Goal: Task Accomplishment & Management: Manage account settings

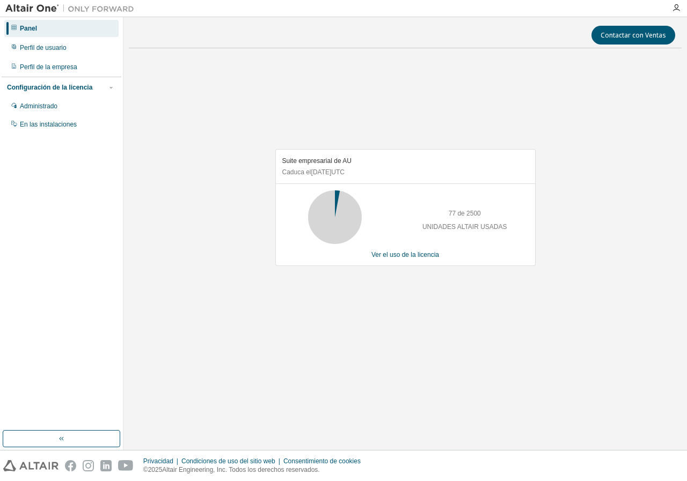
click at [33, 6] on img at bounding box center [72, 8] width 134 height 11
click at [676, 12] on icon "button" at bounding box center [676, 8] width 9 height 9
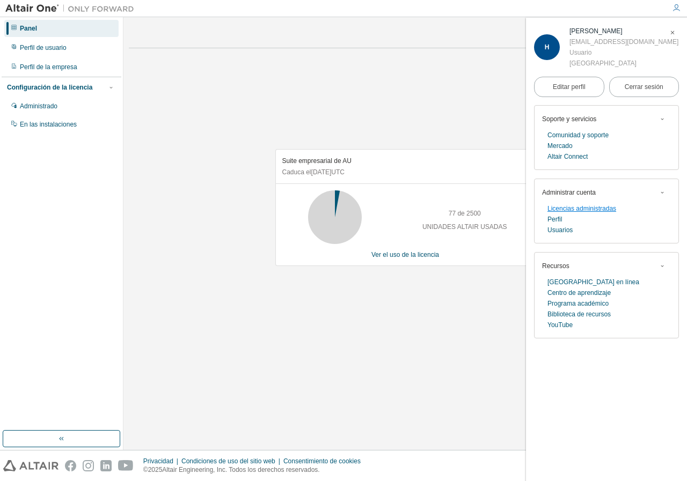
click at [583, 209] on font "Licencias administradas" at bounding box center [581, 209] width 69 height 8
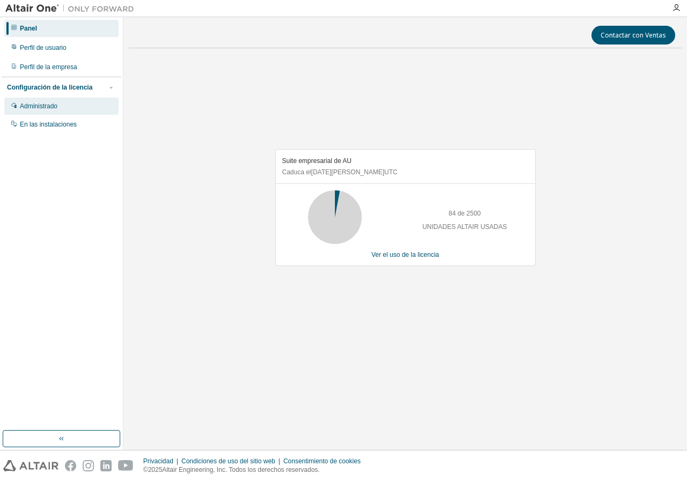
click at [49, 105] on font "Administrado" at bounding box center [39, 106] width 38 height 8
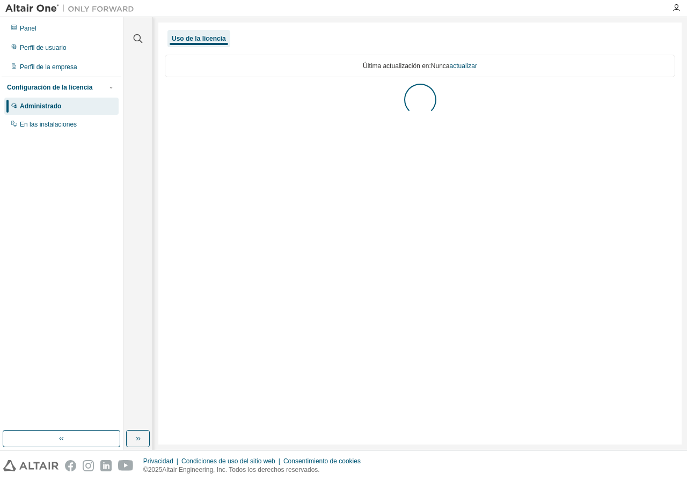
click at [59, 88] on font "Configuración de la licencia" at bounding box center [49, 88] width 85 height 8
click at [168, 97] on icon "button" at bounding box center [168, 96] width 6 height 6
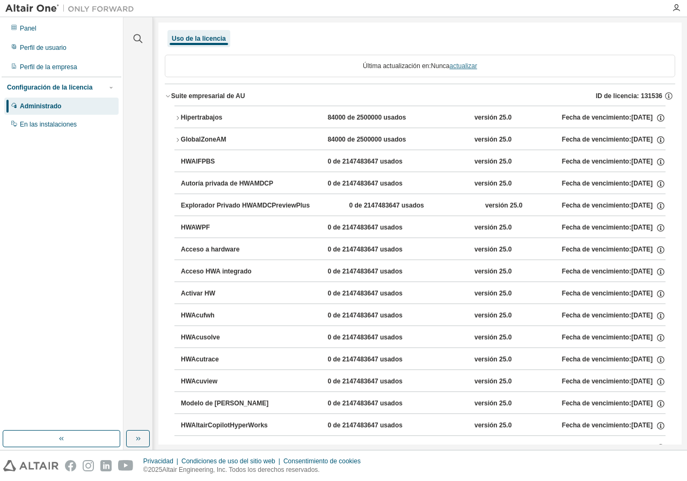
click at [462, 66] on font "actualizar" at bounding box center [463, 66] width 27 height 8
click at [461, 64] on font "actualizar" at bounding box center [463, 66] width 27 height 8
click at [165, 94] on icon "button" at bounding box center [168, 96] width 6 height 6
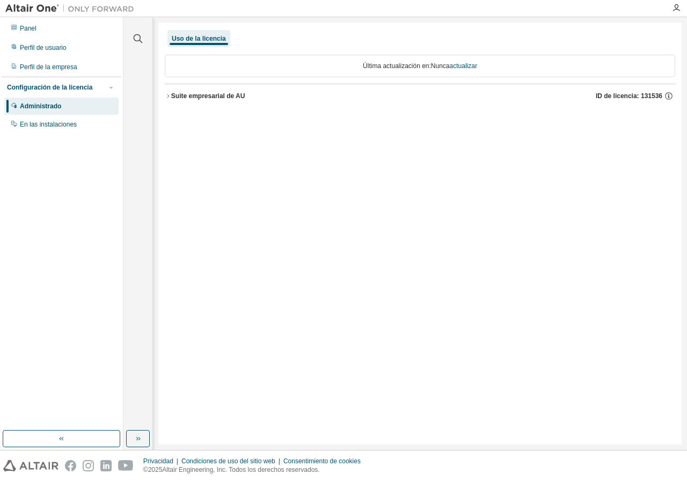
click at [168, 98] on icon "button" at bounding box center [168, 96] width 6 height 6
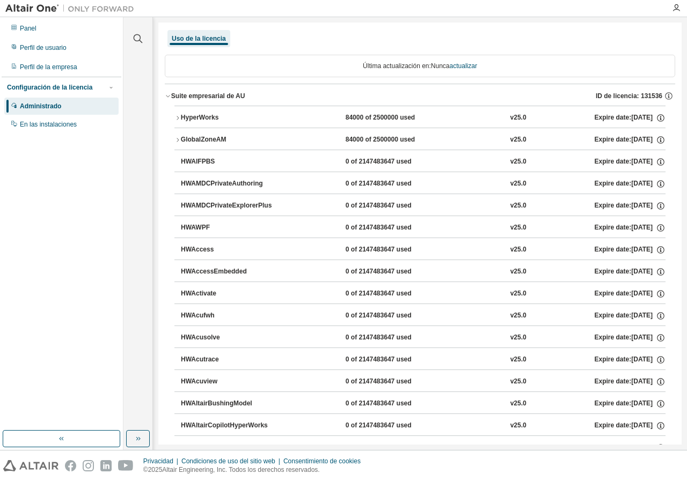
click at [179, 120] on icon "button" at bounding box center [177, 118] width 6 height 6
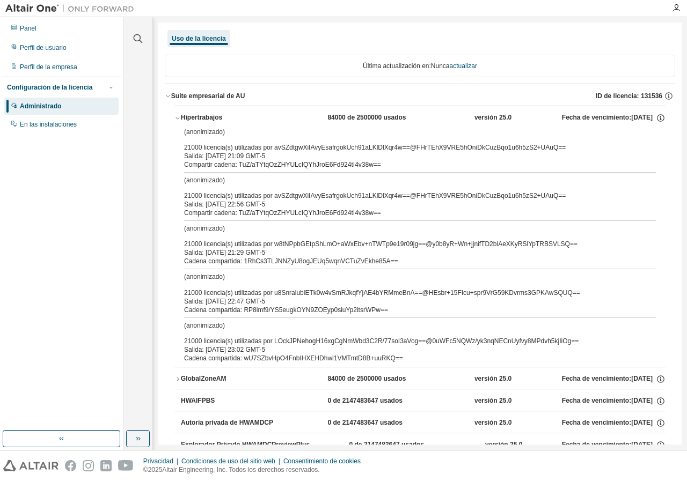
click at [179, 120] on icon "button" at bounding box center [177, 118] width 6 height 6
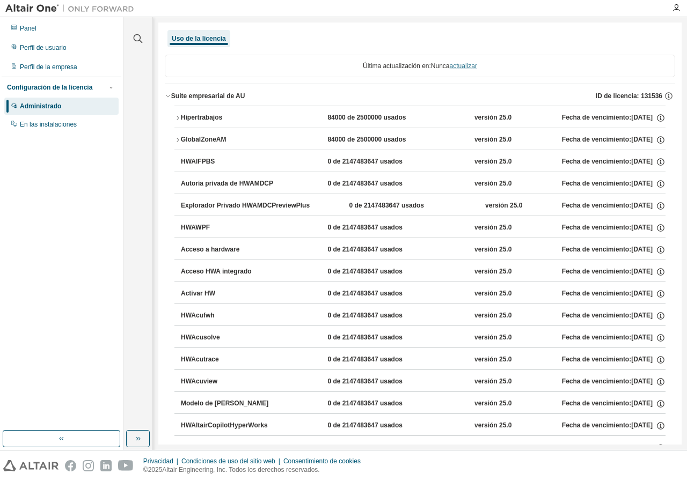
click at [457, 66] on font "actualizar" at bounding box center [463, 66] width 27 height 8
click at [47, 125] on font "En las instalaciones" at bounding box center [48, 125] width 57 height 8
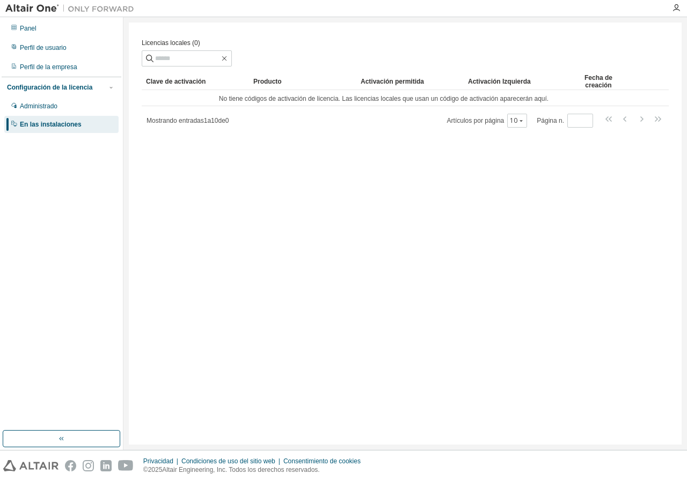
click at [48, 88] on font "Configuración de la licencia" at bounding box center [49, 88] width 85 height 8
click at [35, 32] on font "Panel" at bounding box center [28, 29] width 17 height 8
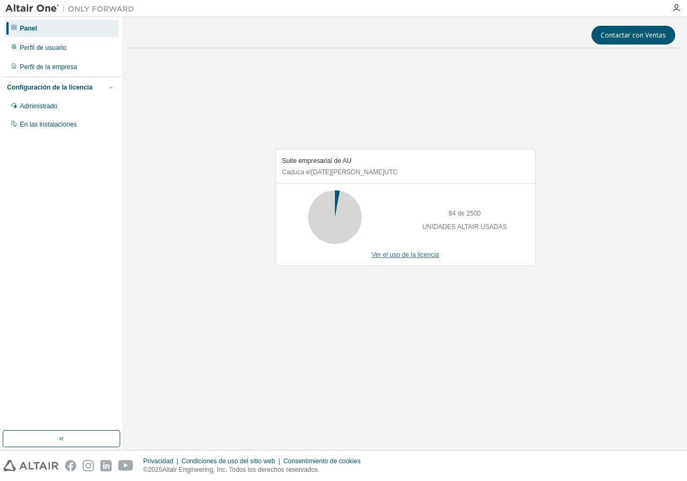
click at [405, 258] on font "Ver el uso de la licencia" at bounding box center [405, 255] width 68 height 8
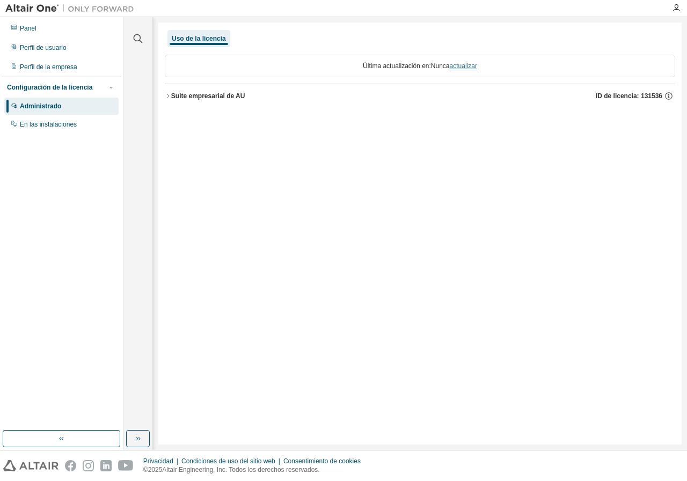
click at [455, 68] on font "actualizar" at bounding box center [463, 66] width 27 height 8
click at [667, 97] on icon "button" at bounding box center [669, 96] width 10 height 10
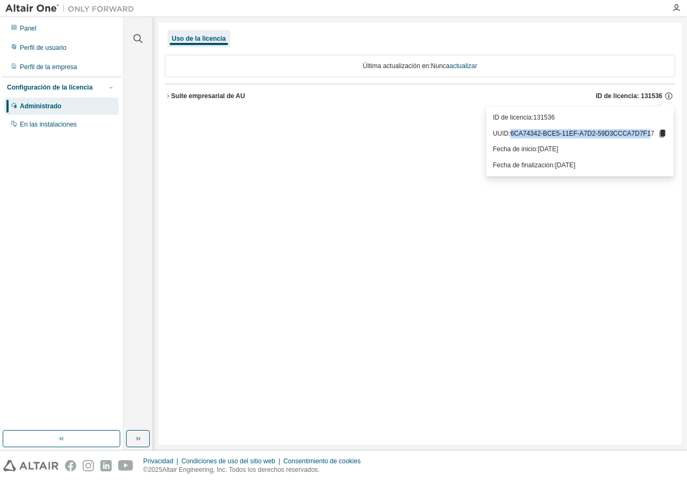
drag, startPoint x: 520, startPoint y: 129, endPoint x: 651, endPoint y: 135, distance: 131.6
click at [651, 135] on font "6CA74342-BCE5-11EF-A7D2-59D3CCCA7D7F17" at bounding box center [582, 134] width 144 height 8
click at [664, 133] on icon at bounding box center [662, 134] width 6 height 8
